Goal: Task Accomplishment & Management: Complete application form

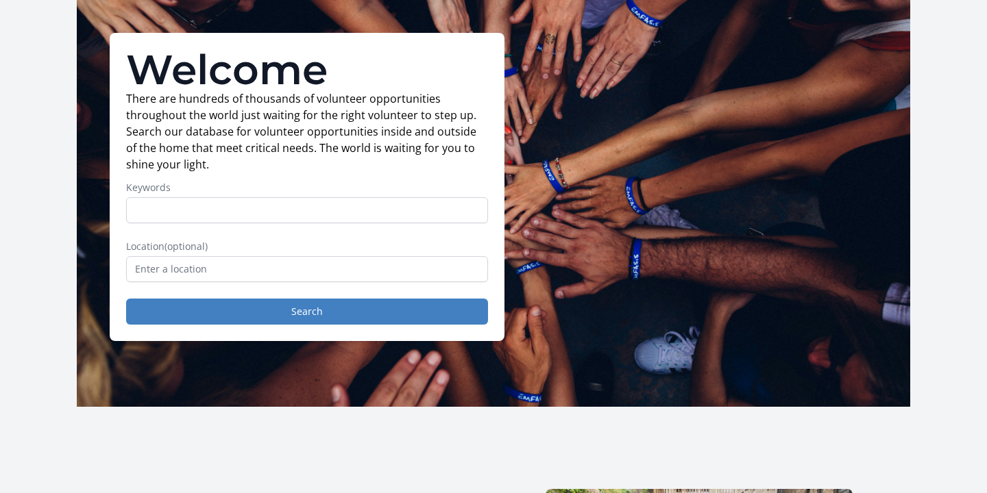
scroll to position [79, 0]
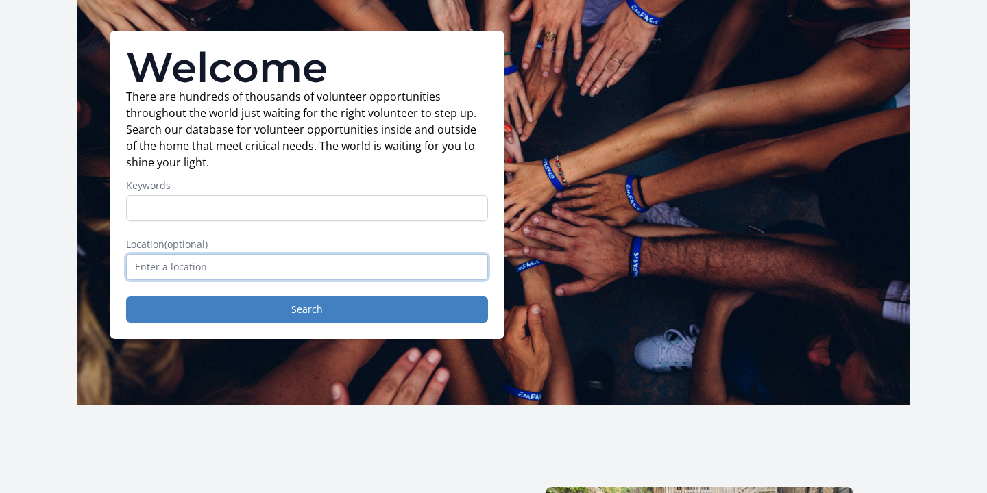
click at [225, 260] on input "text" at bounding box center [307, 267] width 362 height 26
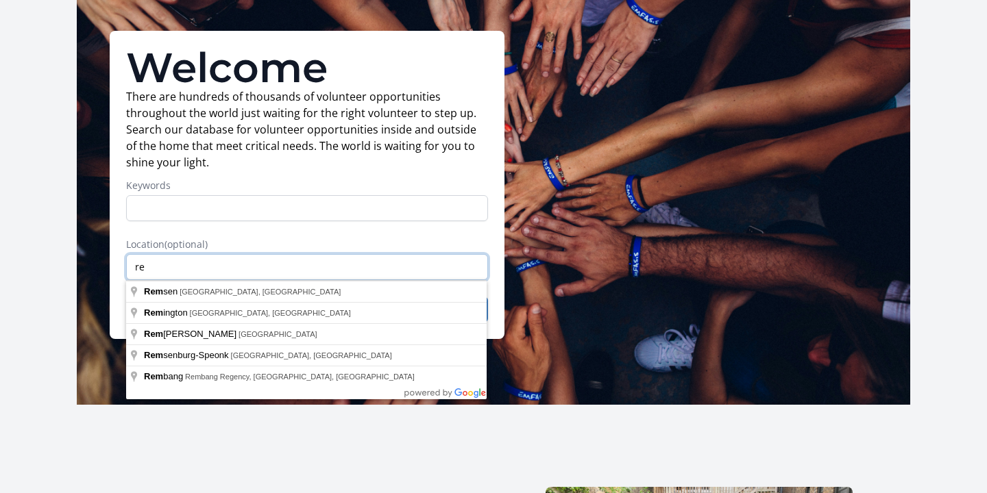
type input "r"
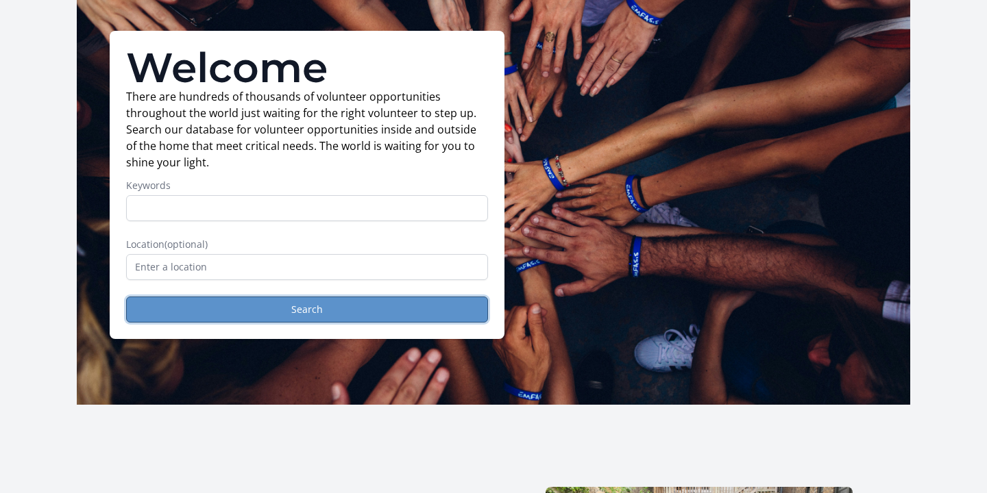
click at [300, 315] on button "Search" at bounding box center [307, 310] width 362 height 26
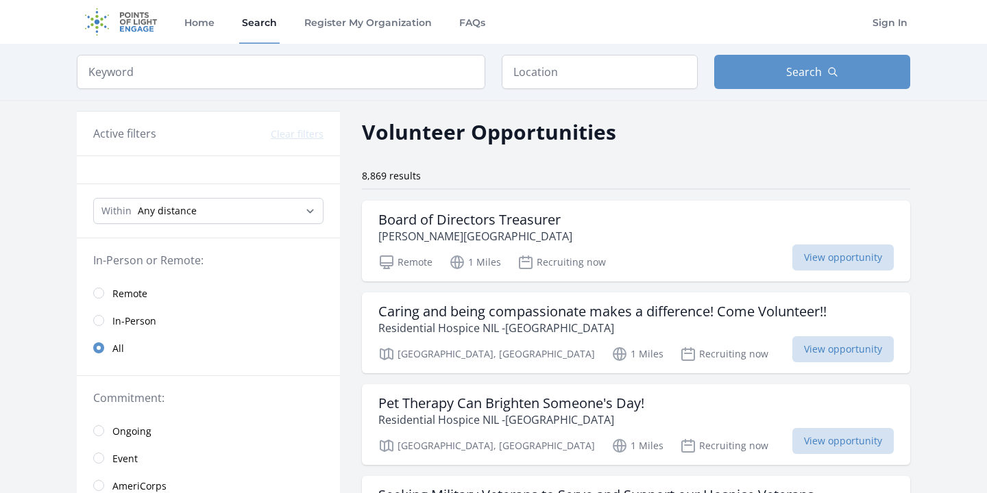
scroll to position [36, 0]
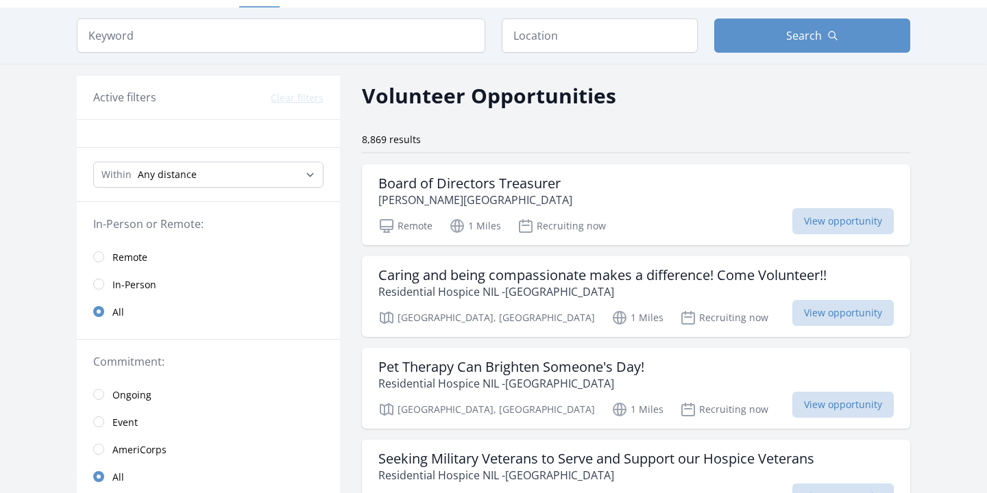
click at [124, 256] on span "Remote" at bounding box center [129, 258] width 35 height 14
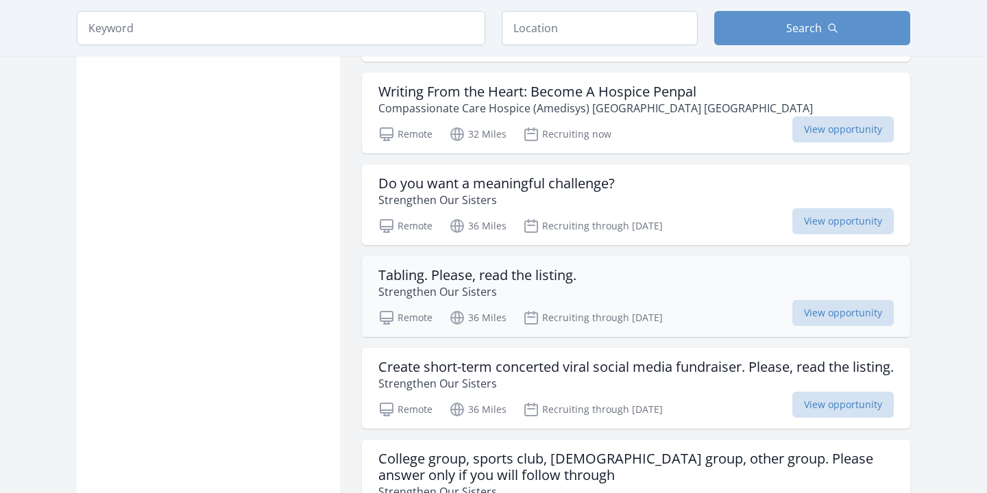
scroll to position [1225, 0]
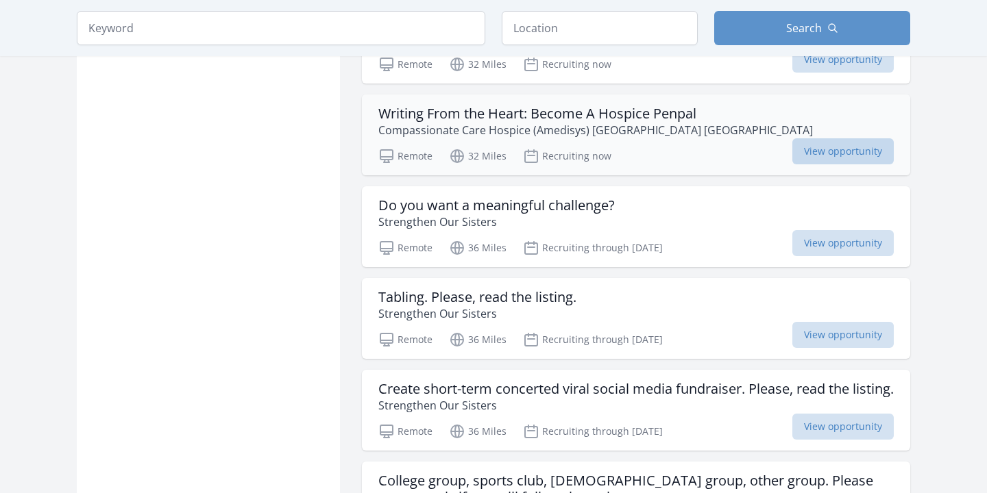
click at [844, 147] on span "View opportunity" at bounding box center [842, 151] width 101 height 26
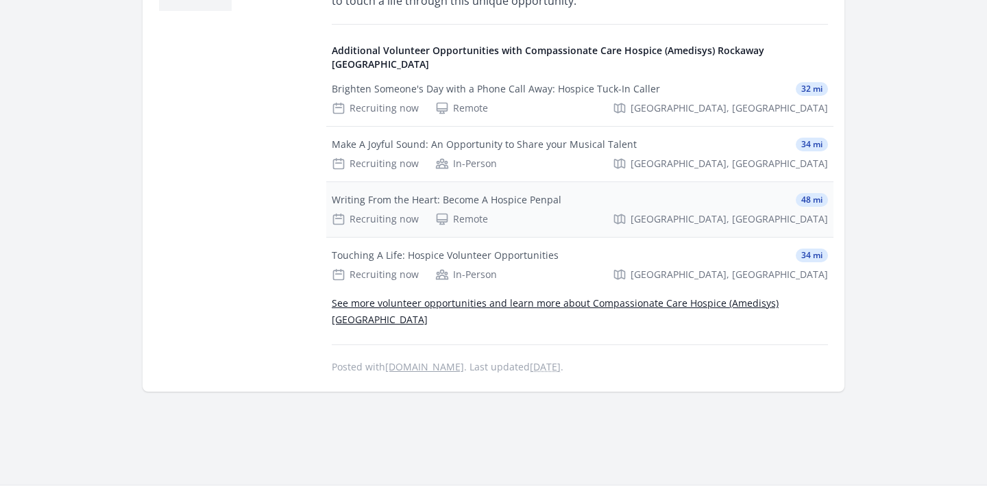
scroll to position [587, 0]
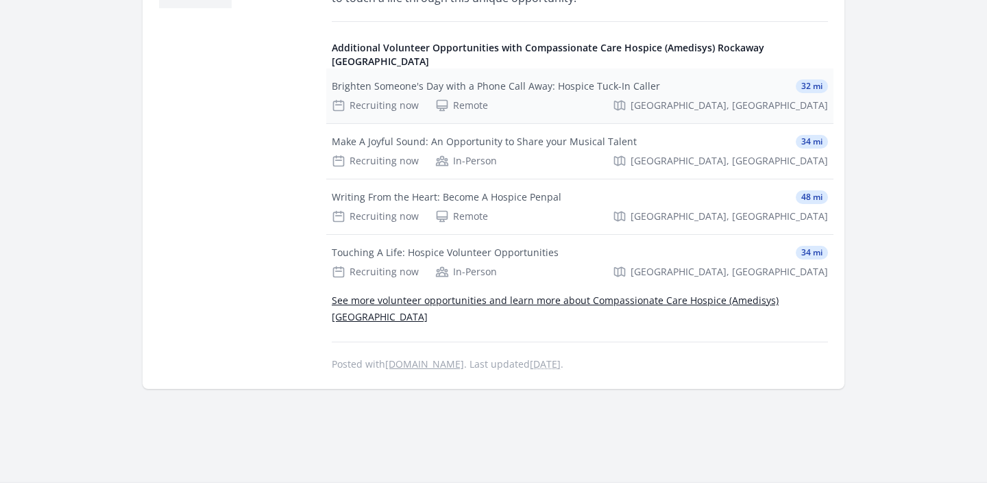
click at [535, 80] on div "Brighten Someone's Day with a Phone Call Away: Hospice Tuck-In Caller" at bounding box center [496, 87] width 328 height 14
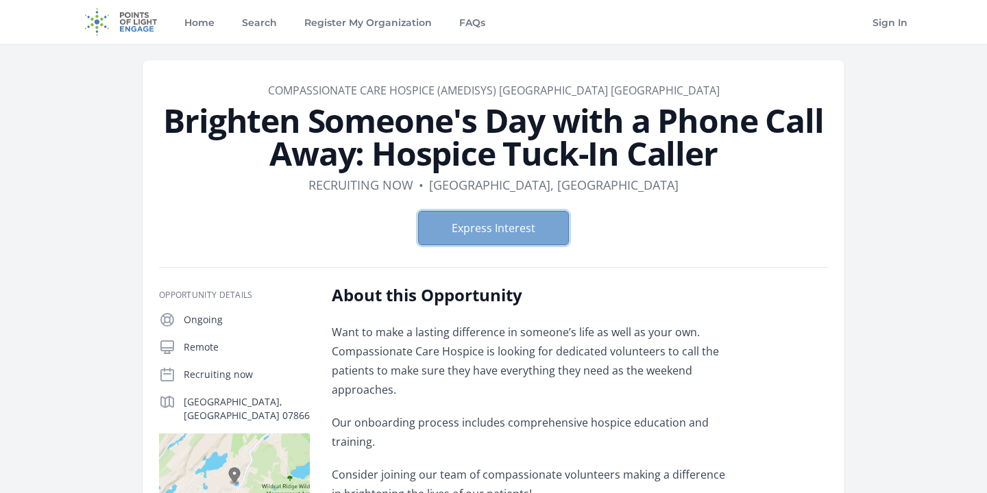
click at [531, 232] on button "Express Interest" at bounding box center [493, 228] width 151 height 34
